Goal: Task Accomplishment & Management: Complete application form

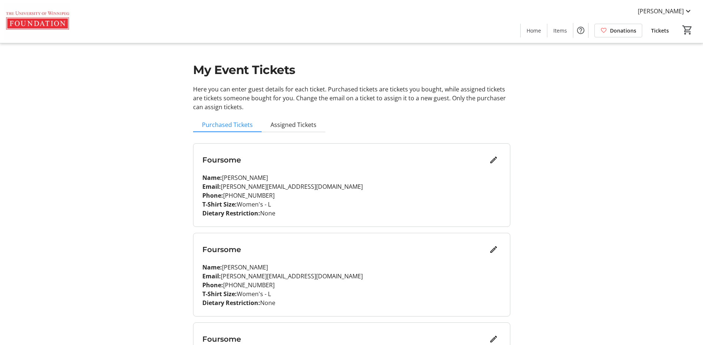
scroll to position [181, 0]
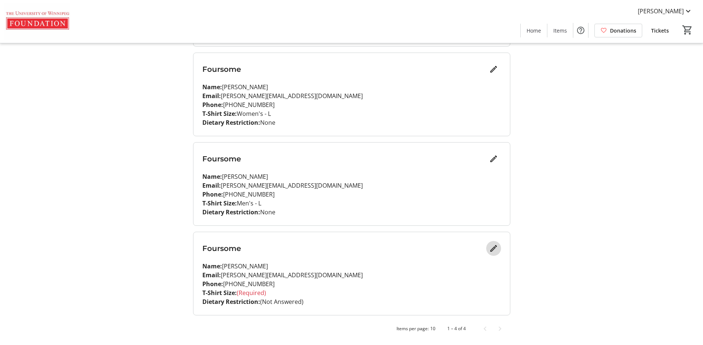
click at [493, 249] on mat-icon "Edit" at bounding box center [493, 248] width 9 height 9
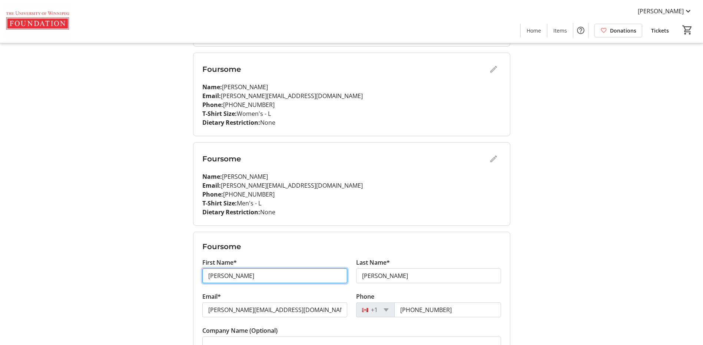
drag, startPoint x: 249, startPoint y: 279, endPoint x: 185, endPoint y: 277, distance: 64.5
click at [185, 277] on div "My Event Tickets Here you can enter guest details for each ticket. Purchased ti…" at bounding box center [351, 195] width 489 height 752
type input "[PERSON_NAME]"
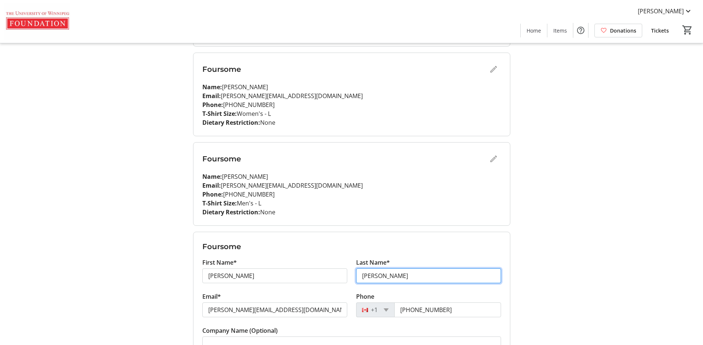
type input "[PERSON_NAME]"
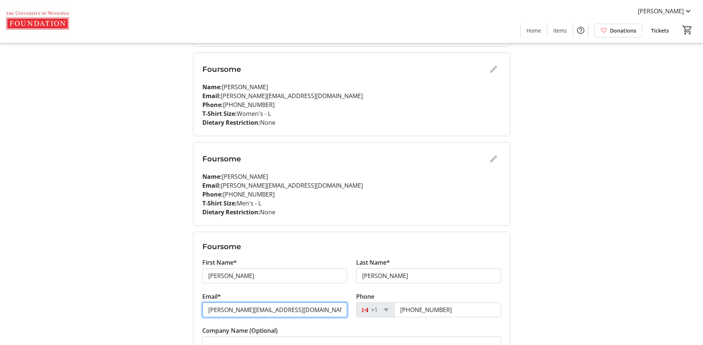
drag, startPoint x: 283, startPoint y: 310, endPoint x: 182, endPoint y: 304, distance: 101.0
click at [182, 304] on div "My Event Tickets Here you can enter guest details for each ticket. Purchased ti…" at bounding box center [351, 195] width 489 height 752
paste input "mailto:[PERSON_NAME]"
click at [228, 310] on input "mailto:[PERSON_NAME][EMAIL_ADDRESS][DOMAIN_NAME]" at bounding box center [274, 310] width 145 height 15
type input "[PERSON_NAME][EMAIL_ADDRESS][DOMAIN_NAME]"
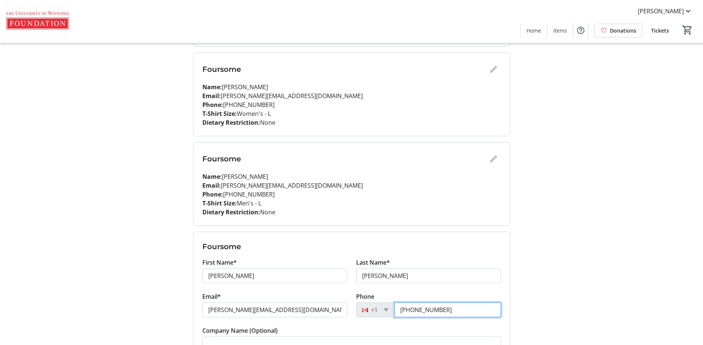
drag, startPoint x: 457, startPoint y: 310, endPoint x: 351, endPoint y: 320, distance: 106.6
click at [352, 320] on div "Phone [PHONE_NUMBER]" at bounding box center [429, 309] width 154 height 34
click at [412, 308] on input "Phone" at bounding box center [447, 310] width 107 height 15
paste input "[PHONE_NUMBER]"
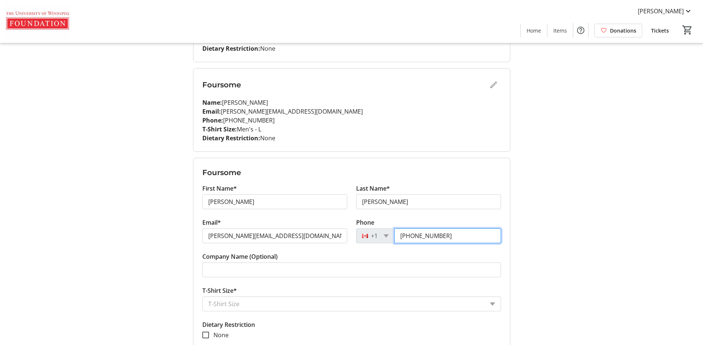
scroll to position [329, 0]
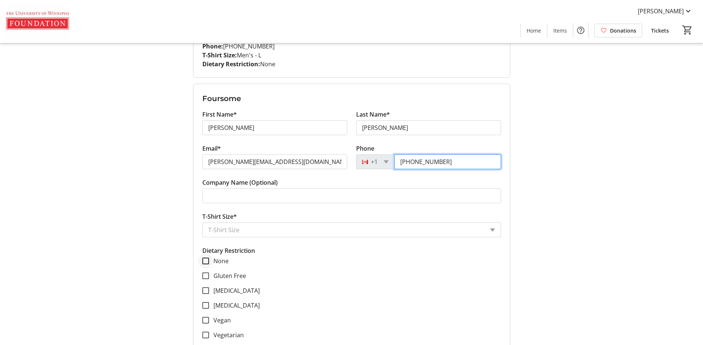
type input "[PHONE_NUMBER]"
click at [207, 263] on input "None" at bounding box center [205, 261] width 7 height 7
checkbox input "true"
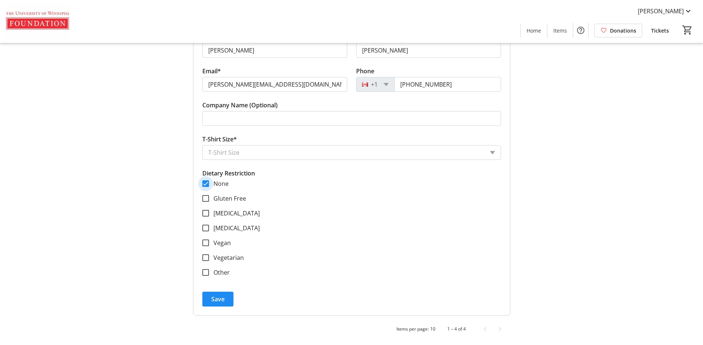
scroll to position [407, 0]
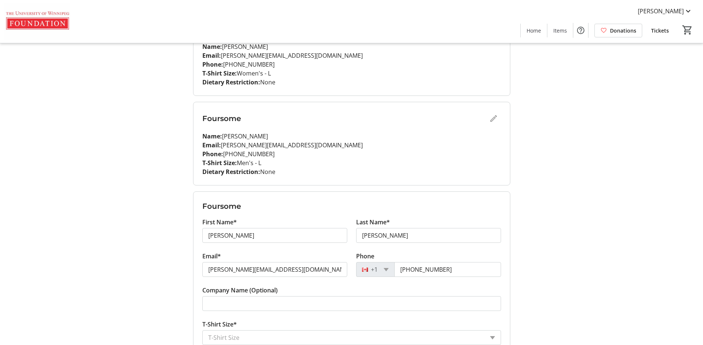
scroll to position [258, 0]
